Goal: Communication & Community: Ask a question

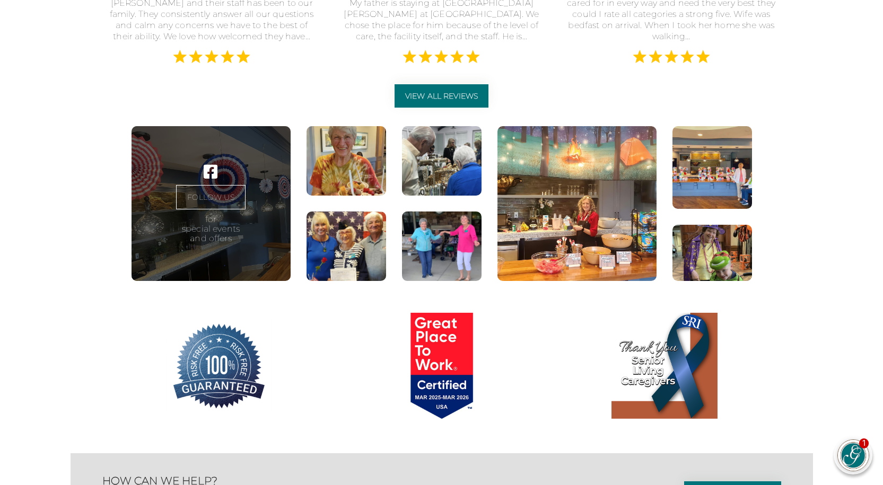
scroll to position [2912, 0]
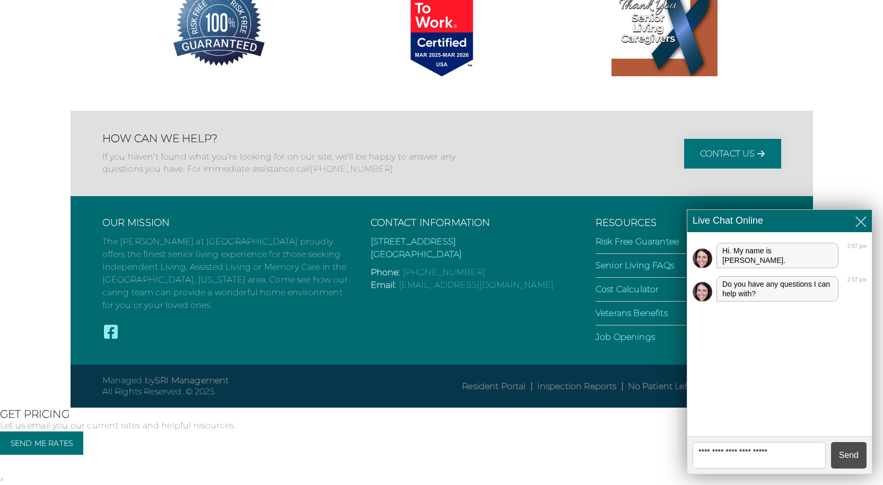
click at [788, 449] on textarea at bounding box center [758, 455] width 133 height 27
type textarea "*"
type textarea "**********"
click at [855, 451] on button "Send" at bounding box center [849, 455] width 36 height 27
click at [739, 451] on textarea at bounding box center [758, 455] width 133 height 27
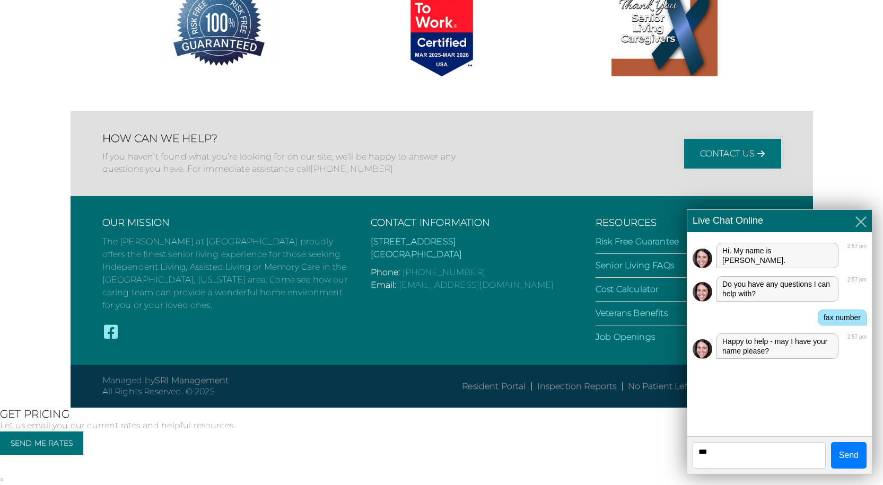
type textarea "***"
click at [865, 450] on button "Send" at bounding box center [849, 455] width 36 height 27
drag, startPoint x: 861, startPoint y: 223, endPoint x: 729, endPoint y: 305, distance: 155.1
click at [729, 317] on div "Live Chat Online ✕ Hello! We are online! We are here to chat! [PERSON_NAME] Onl…" at bounding box center [780, 341] width 186 height 265
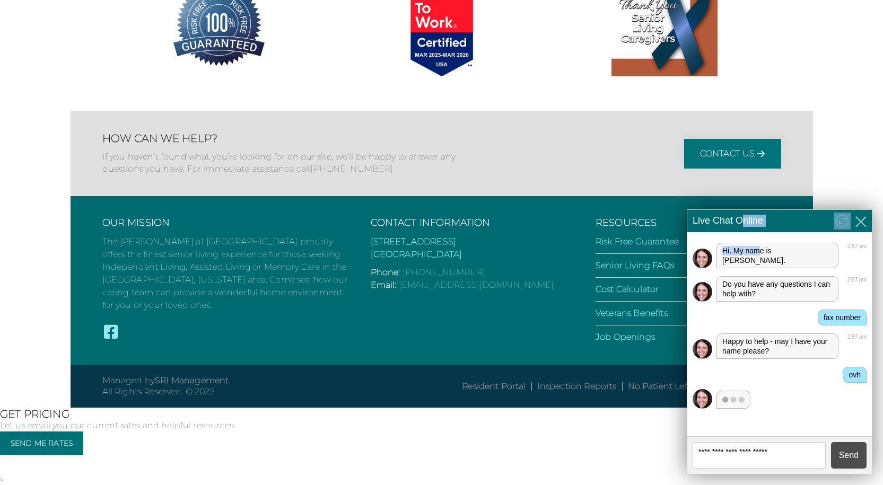
drag, startPoint x: 742, startPoint y: 227, endPoint x: 767, endPoint y: 212, distance: 29.3
click at [760, 244] on div "Live Chat Online ✕ Hello! We are online! We are here to chat! [PERSON_NAME] Onl…" at bounding box center [780, 341] width 186 height 265
click at [766, 230] on div "Live Chat Online" at bounding box center [779, 221] width 185 height 22
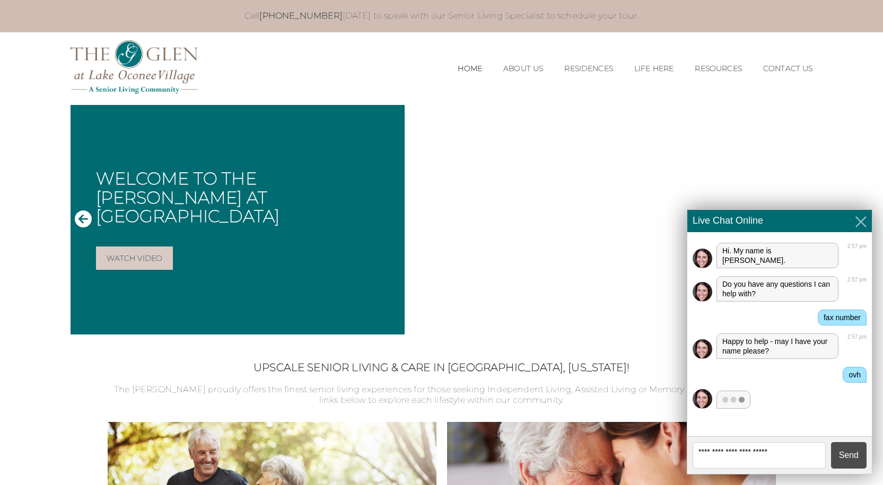
scroll to position [12, 0]
